Goal: Navigation & Orientation: Find specific page/section

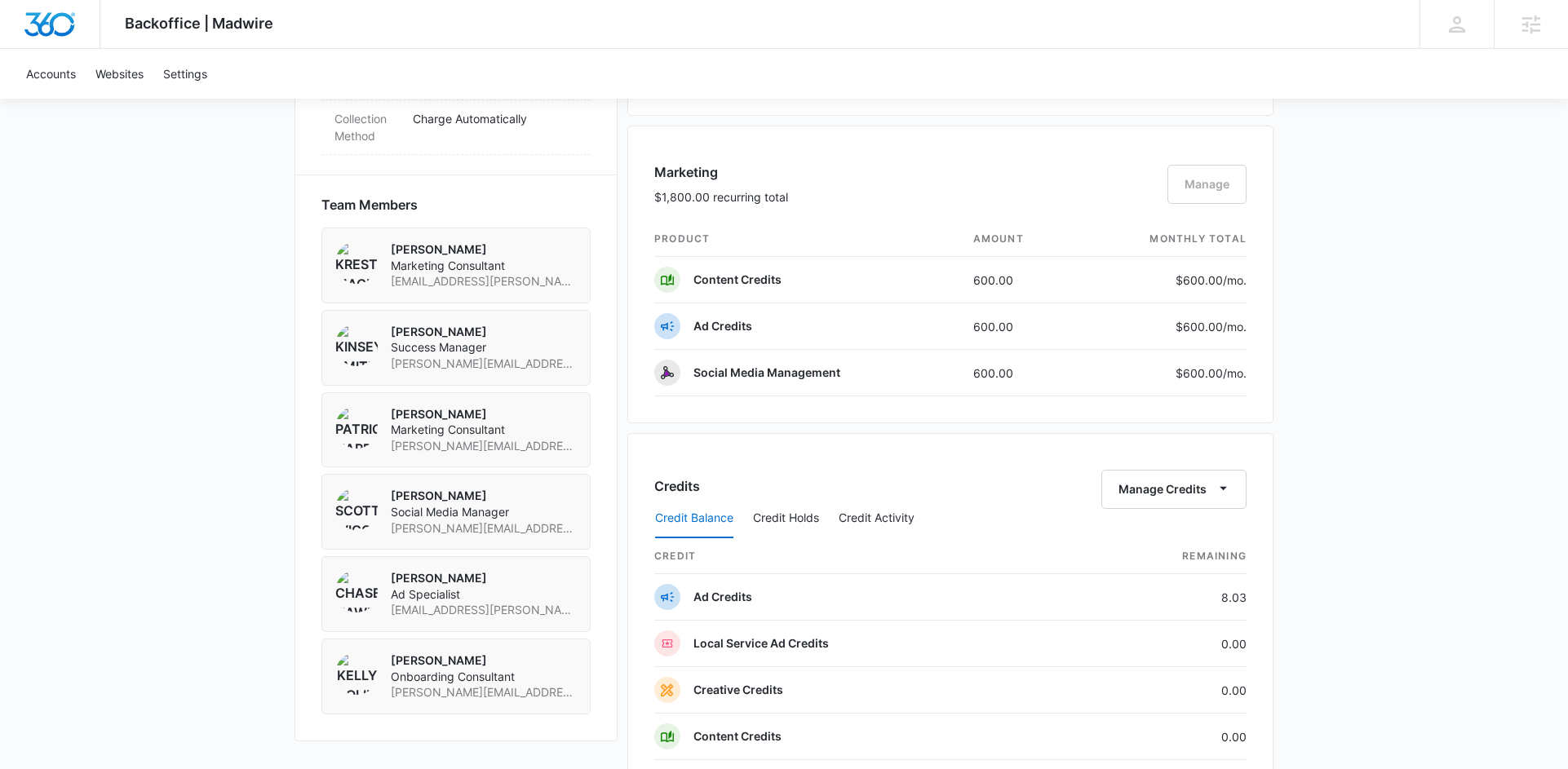
scroll to position [1640, 0]
